Goal: Check status: Check status

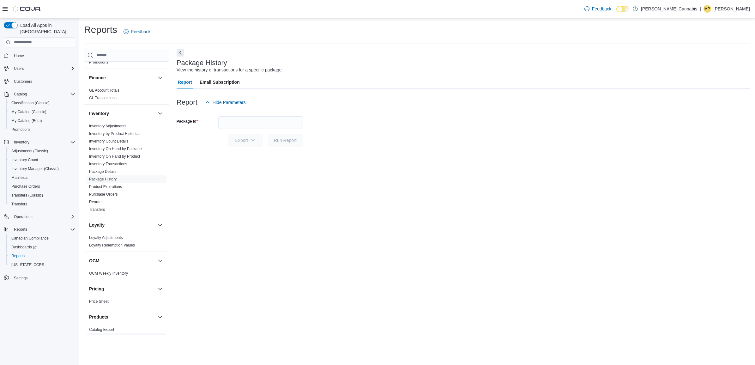
scroll to position [356, 0]
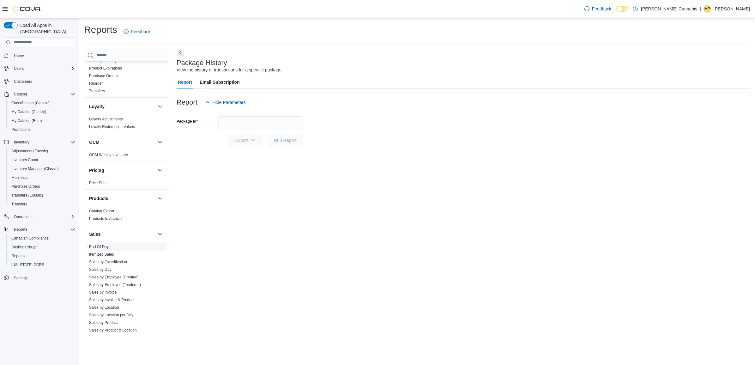
click at [108, 245] on link "End Of Day" at bounding box center [99, 247] width 20 height 4
click at [276, 138] on div "All Locations" at bounding box center [260, 137] width 85 height 13
click at [275, 150] on div "[PERSON_NAME] Cannabis" at bounding box center [260, 148] width 77 height 6
click at [275, 150] on div "[STREET_ADDRESS]" at bounding box center [254, 148] width 65 height 6
click at [283, 167] on span "Run Report" at bounding box center [285, 165] width 23 height 6
